Goal: Transaction & Acquisition: Purchase product/service

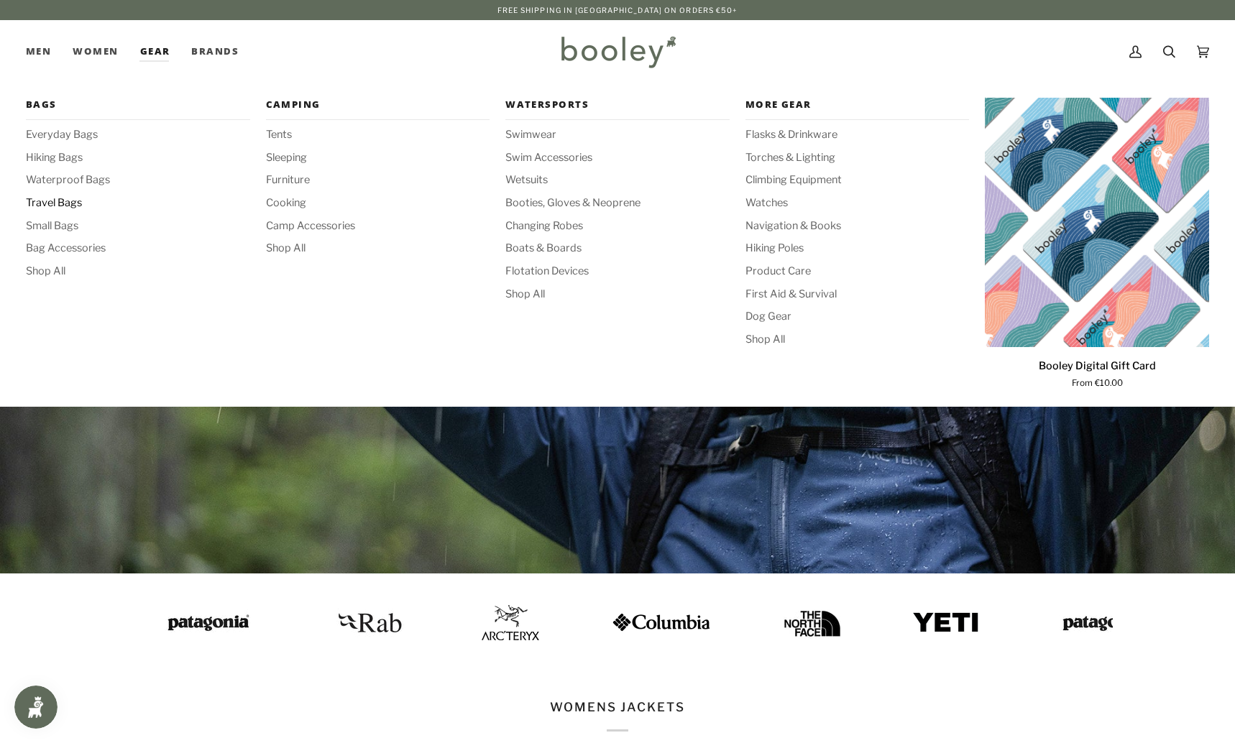
click at [72, 203] on span "Travel Bags" at bounding box center [138, 204] width 224 height 16
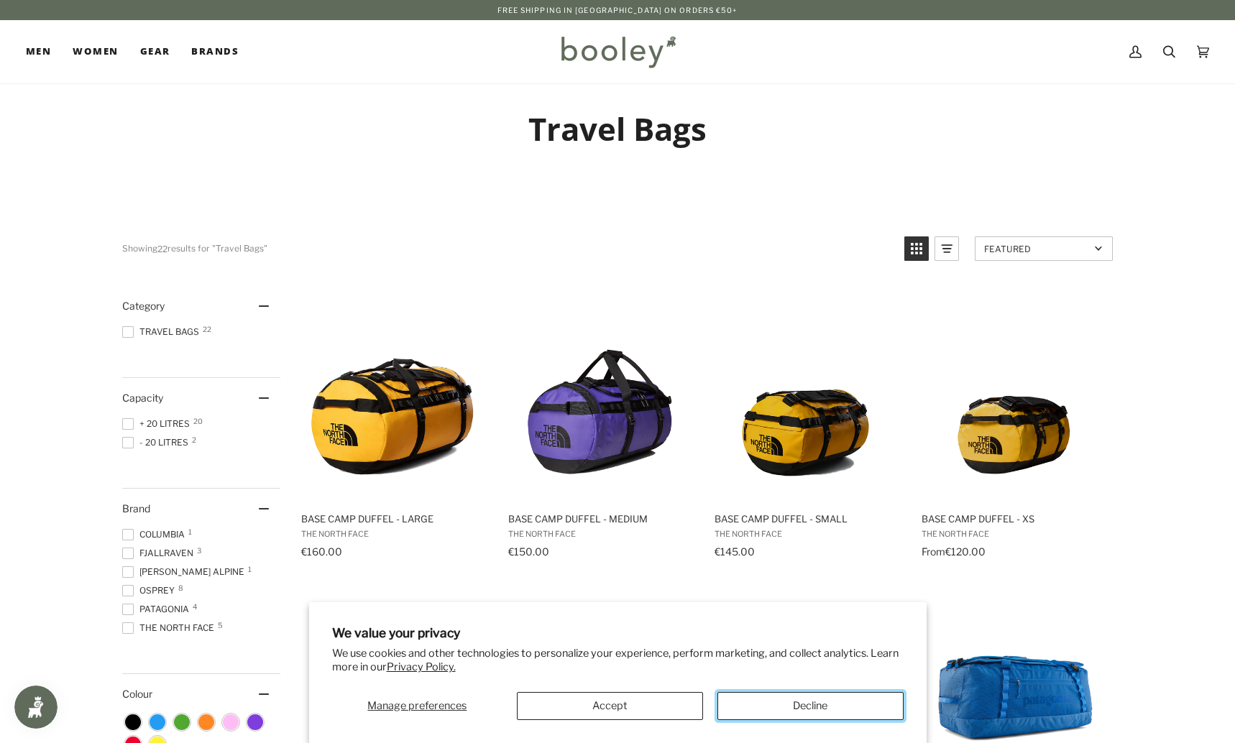
click at [786, 704] on button "Decline" at bounding box center [811, 706] width 186 height 28
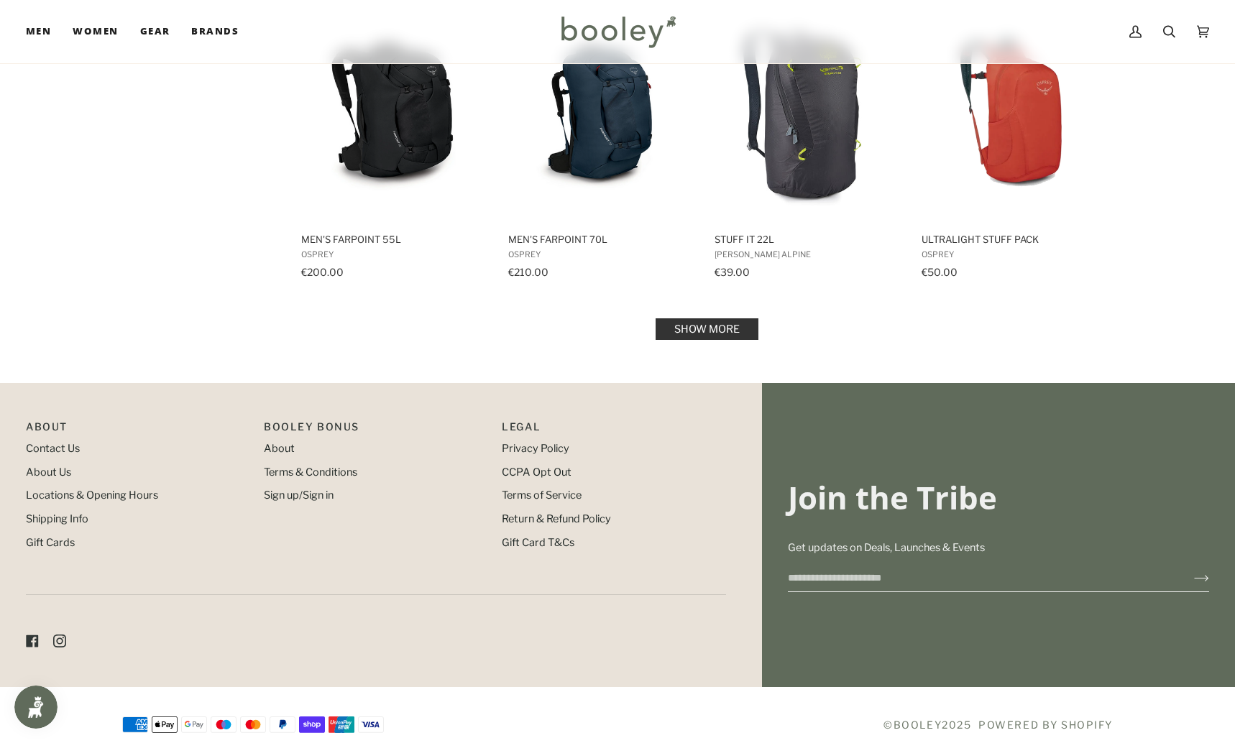
scroll to position [1514, 0]
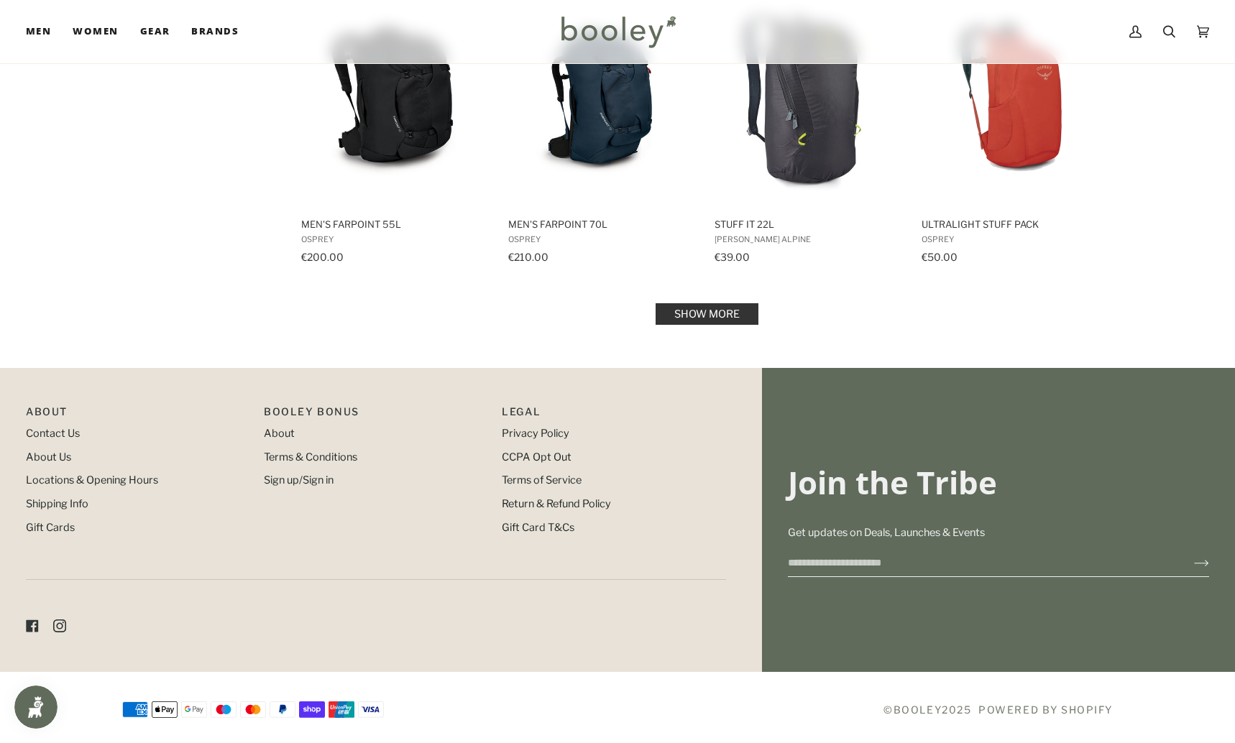
click at [712, 306] on link "Show more" at bounding box center [707, 314] width 103 height 22
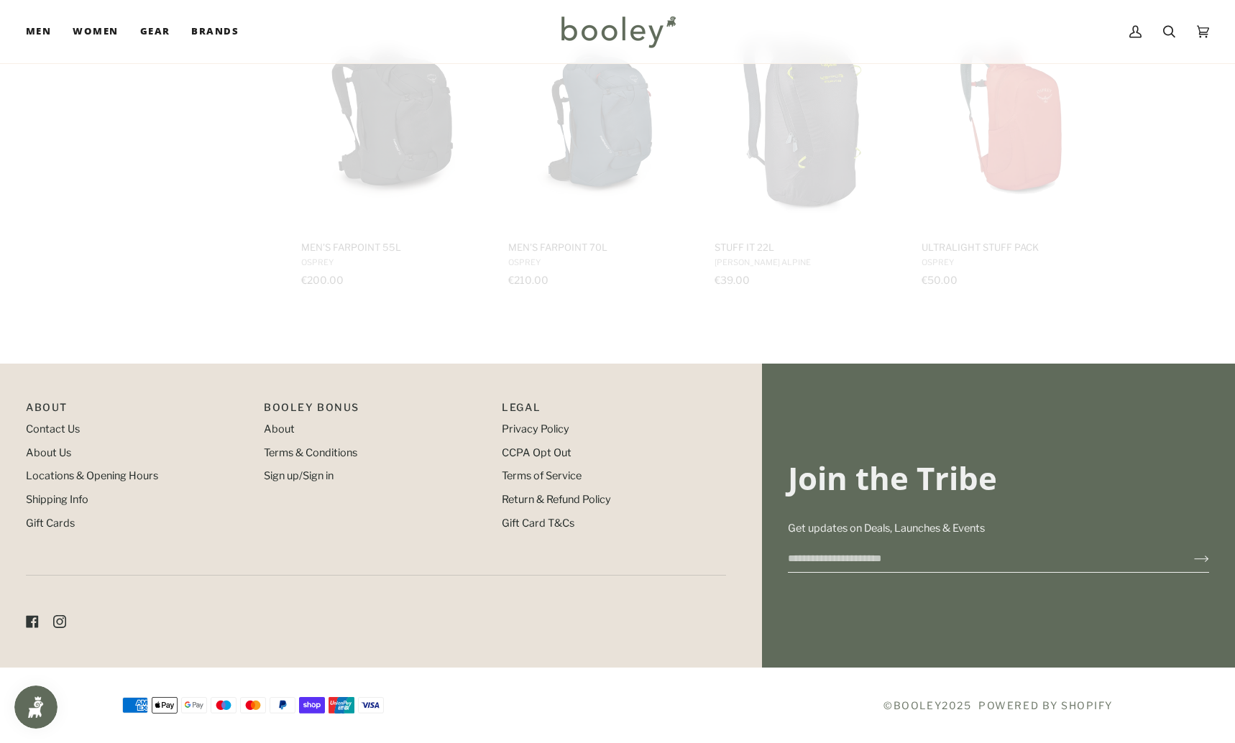
scroll to position [1488, 0]
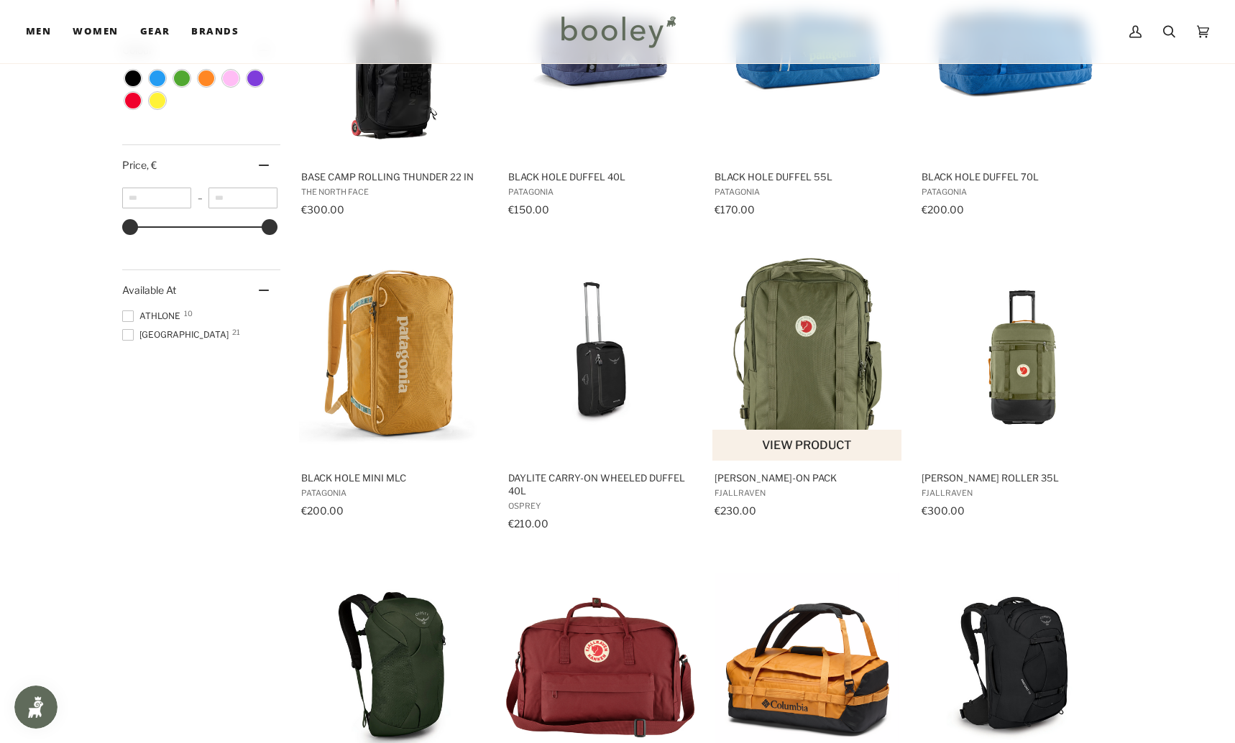
scroll to position [635, 0]
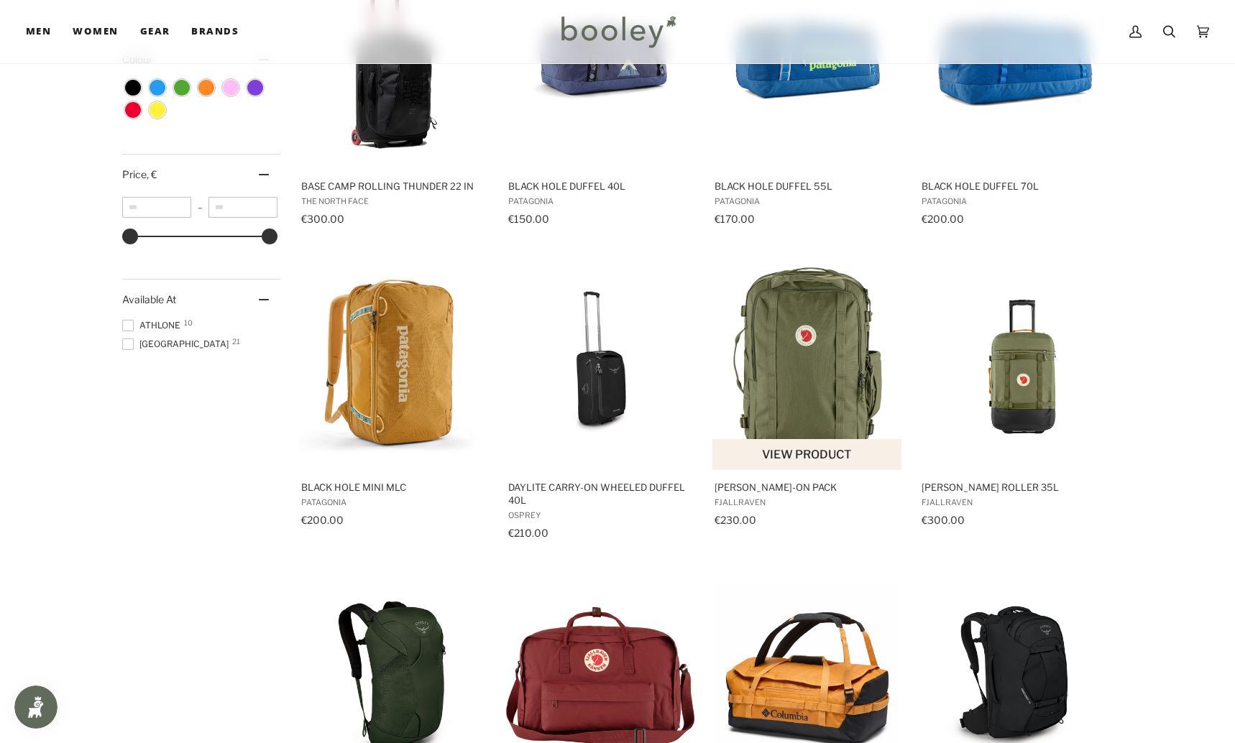
click at [808, 367] on img "Farden Carry-On Pack" at bounding box center [807, 362] width 191 height 191
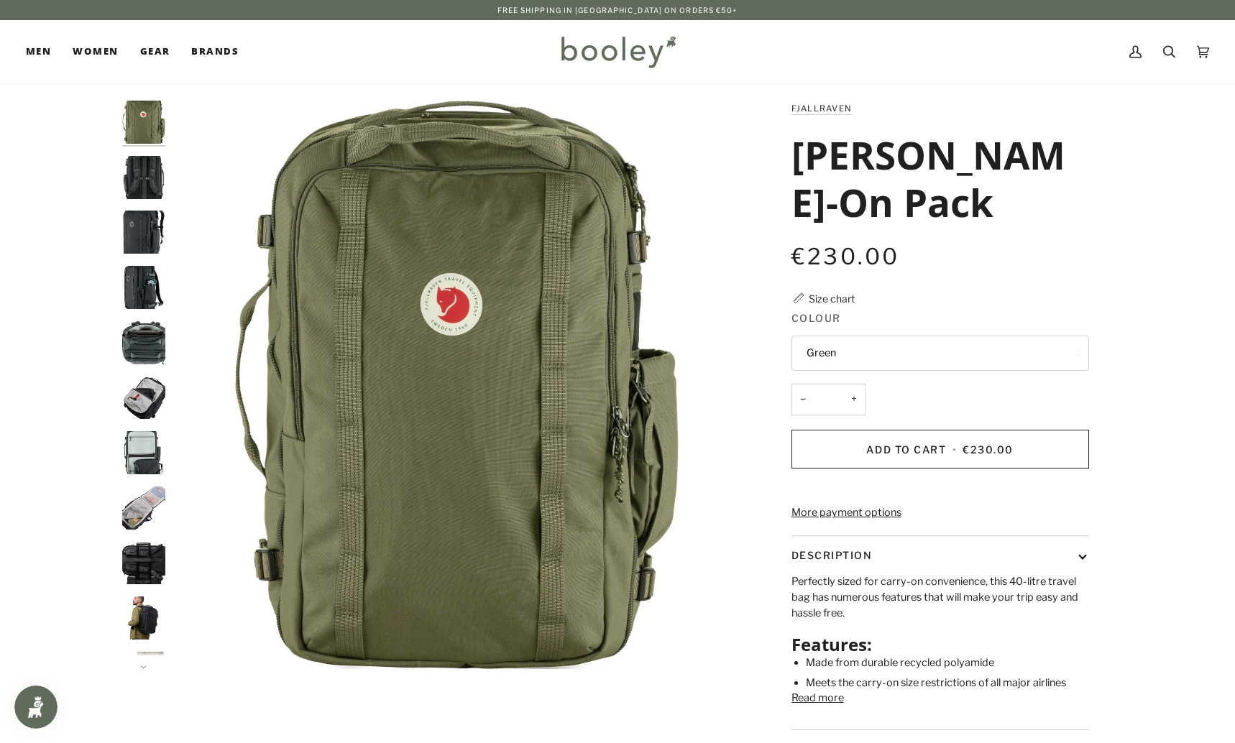
click at [153, 388] on img "Fjallraven Farden Carry-On Pack Coal Black - Booley Galway" at bounding box center [143, 397] width 43 height 43
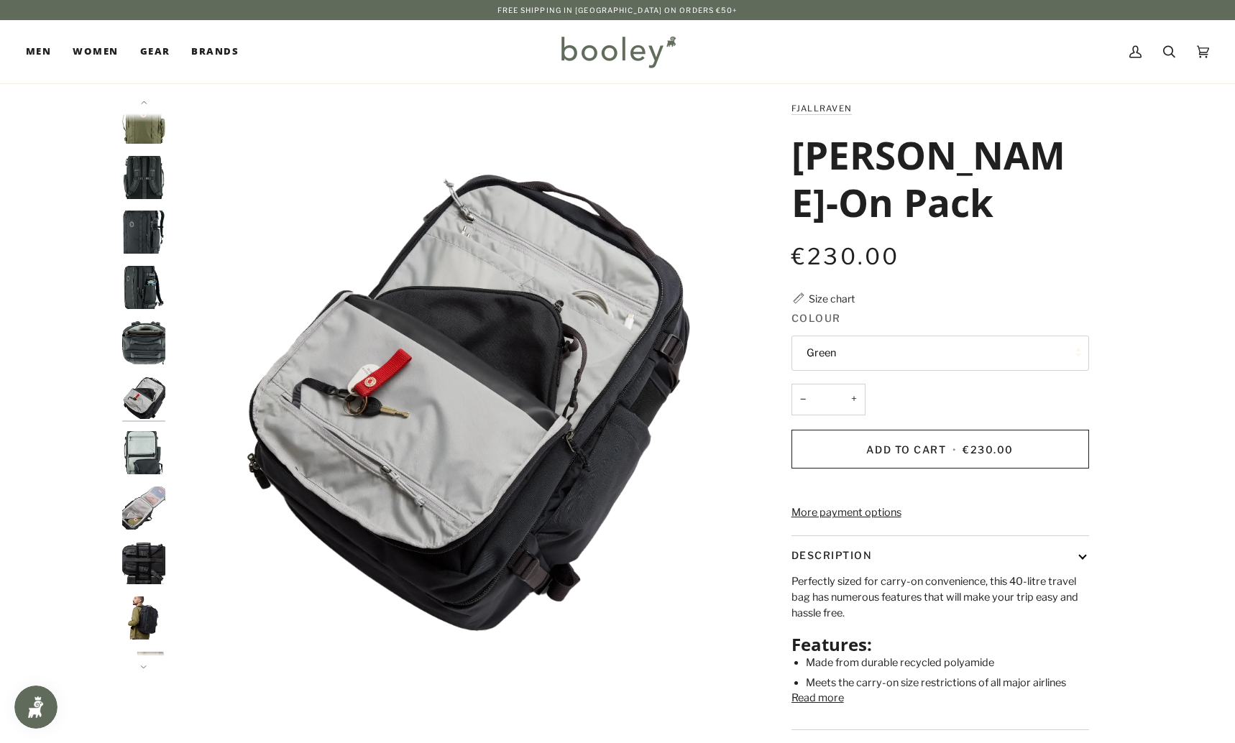
scroll to position [9, 0]
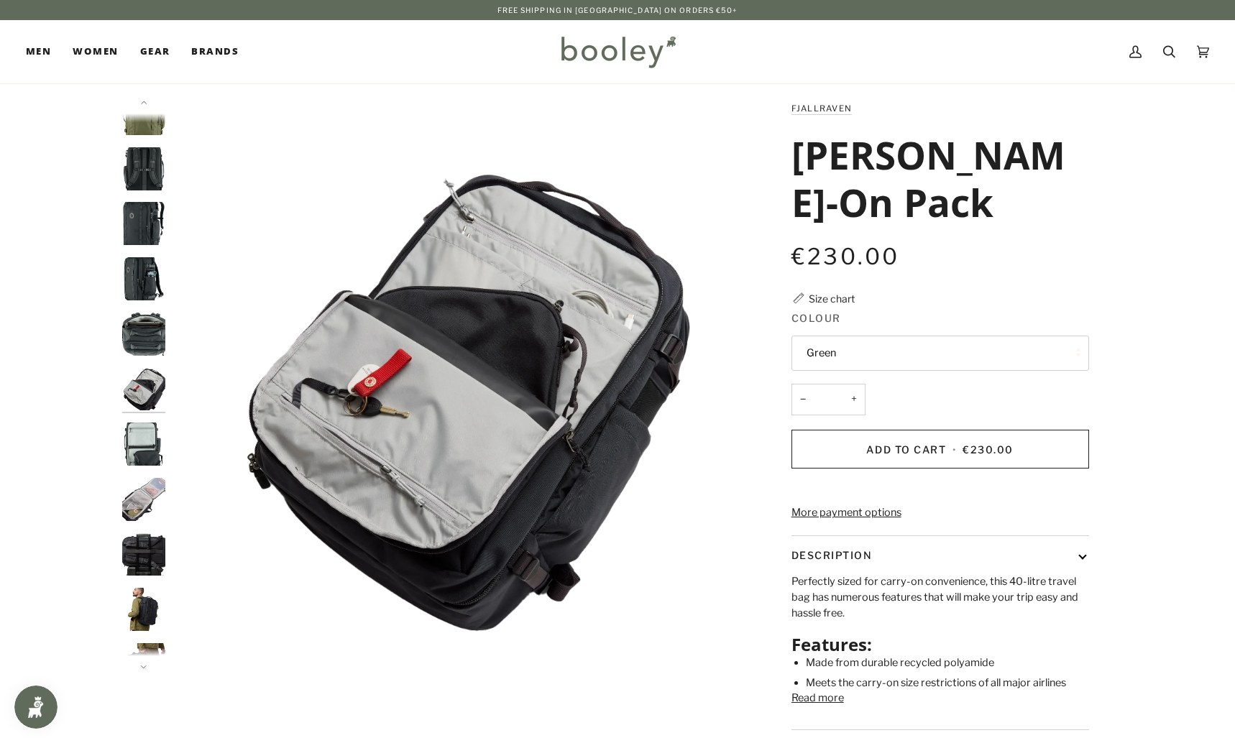
click at [144, 321] on img "Fjallraven Farden Carry-On Pack Coal Black - Booley Galway" at bounding box center [143, 334] width 43 height 43
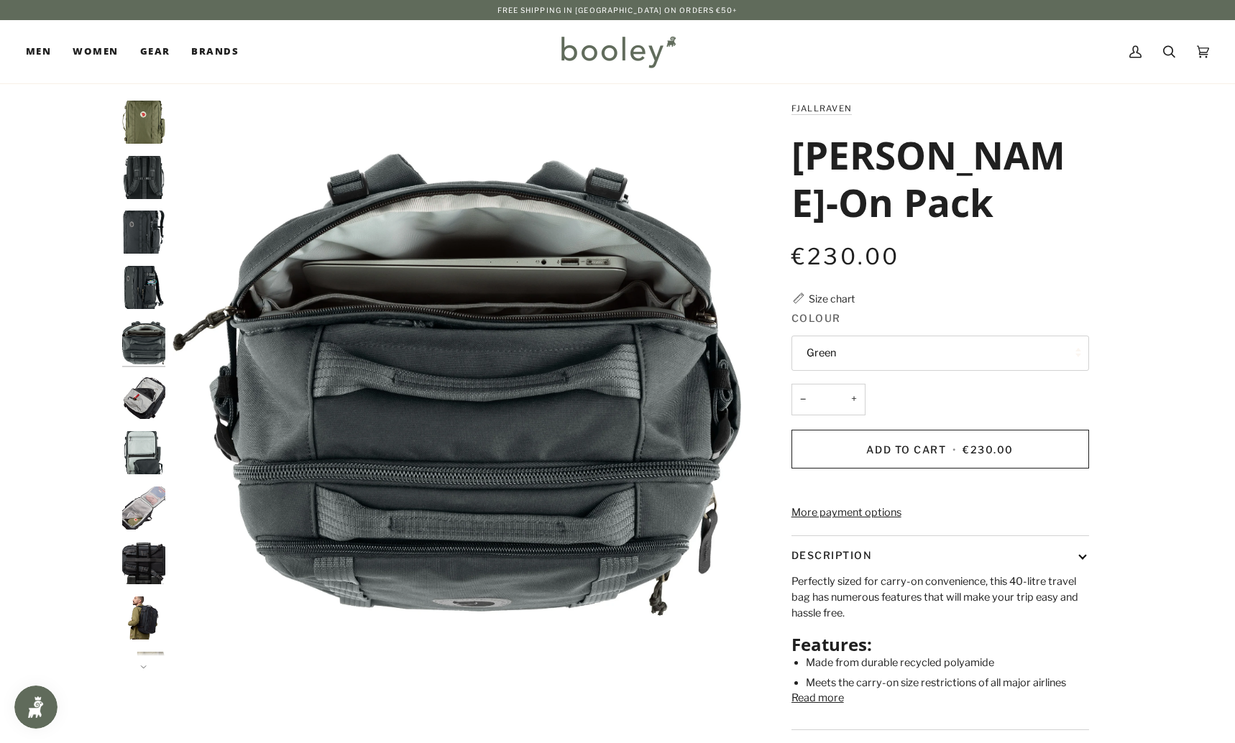
click at [139, 504] on img "Fjallraven Farden Carry-On Pack Coal Black - Booley Galway" at bounding box center [143, 508] width 43 height 43
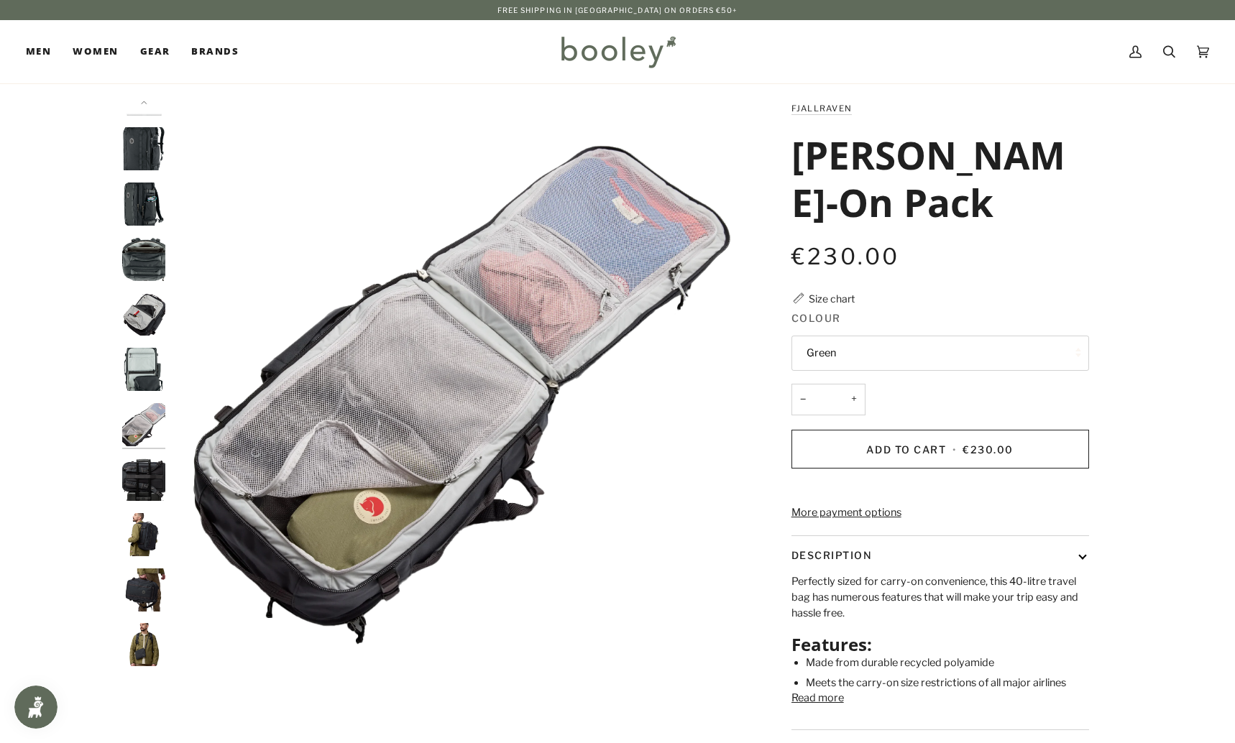
scroll to position [83, 0]
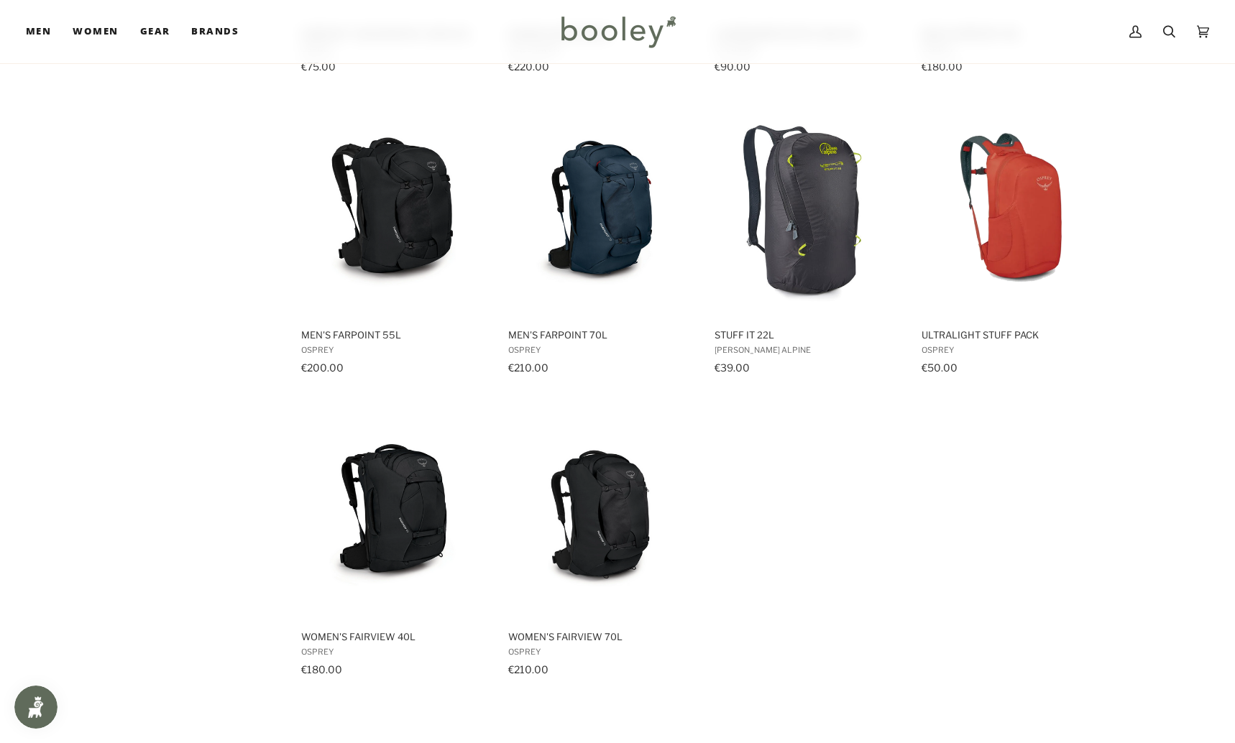
scroll to position [1404, 0]
